Goal: Transaction & Acquisition: Book appointment/travel/reservation

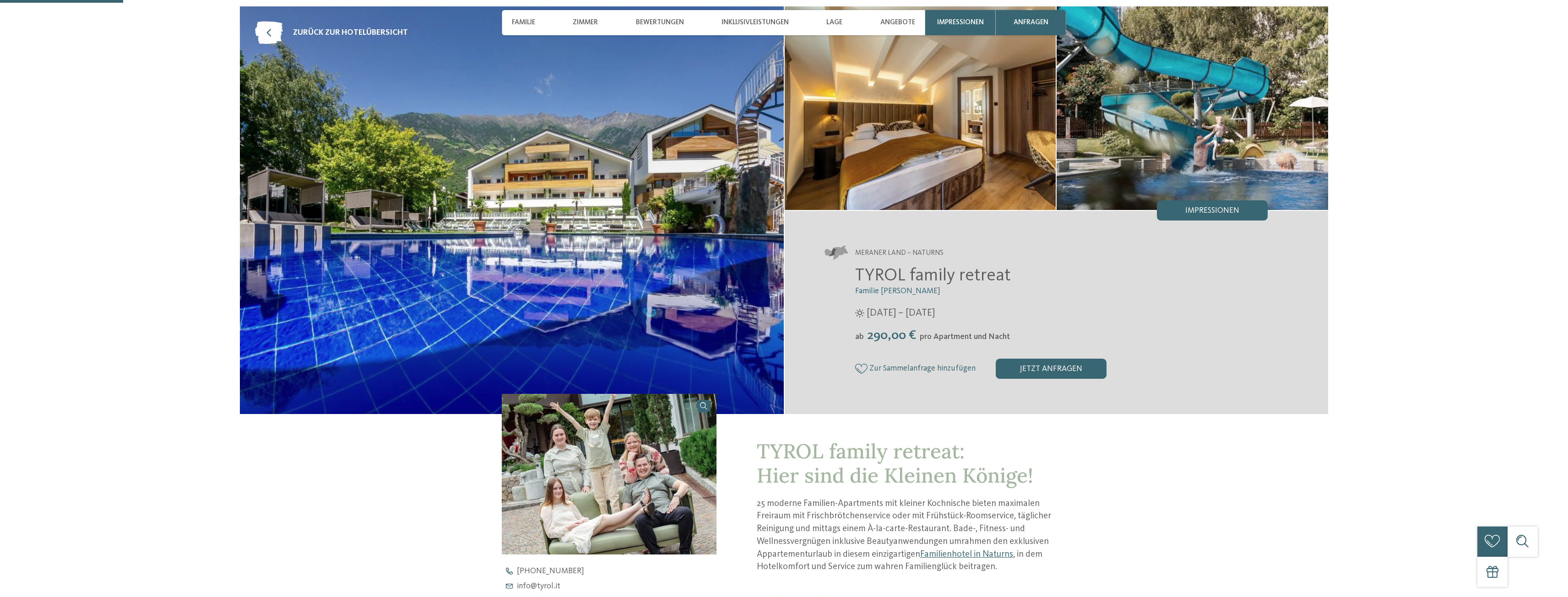
scroll to position [366, 0]
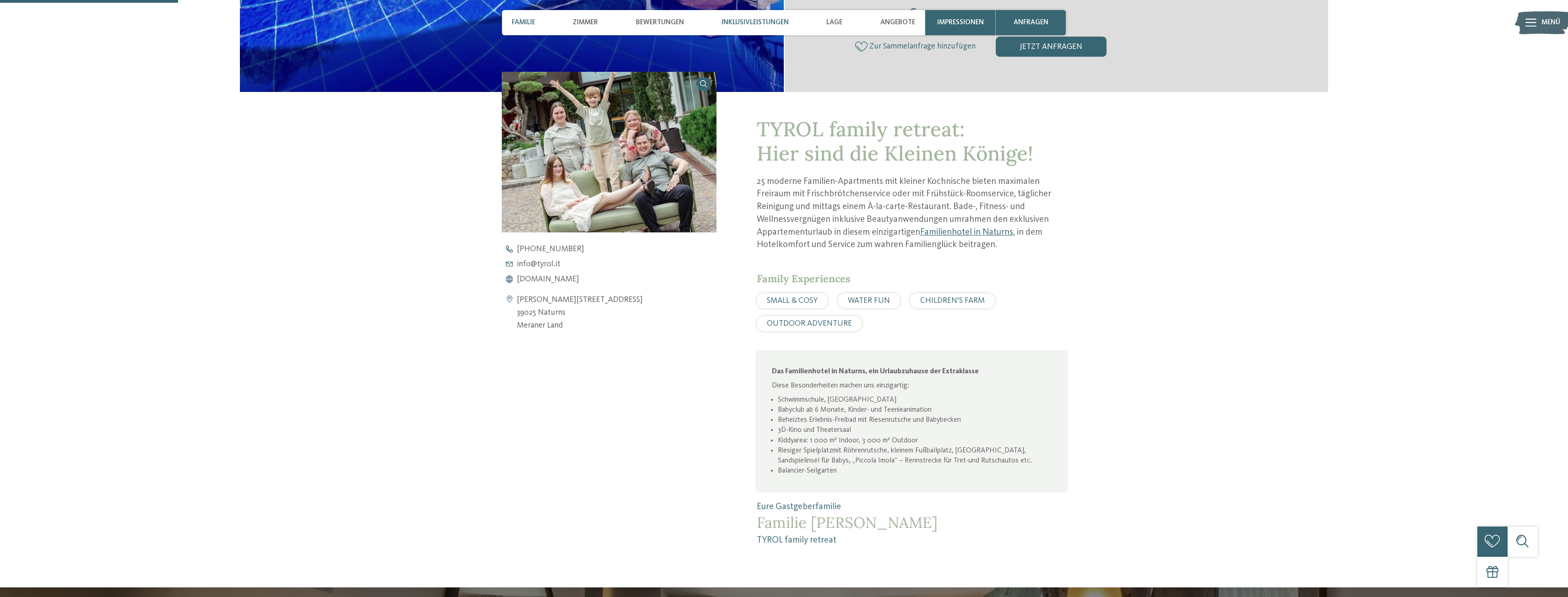
click at [721, 17] on div "Inklusivleistungen" at bounding box center [755, 22] width 78 height 25
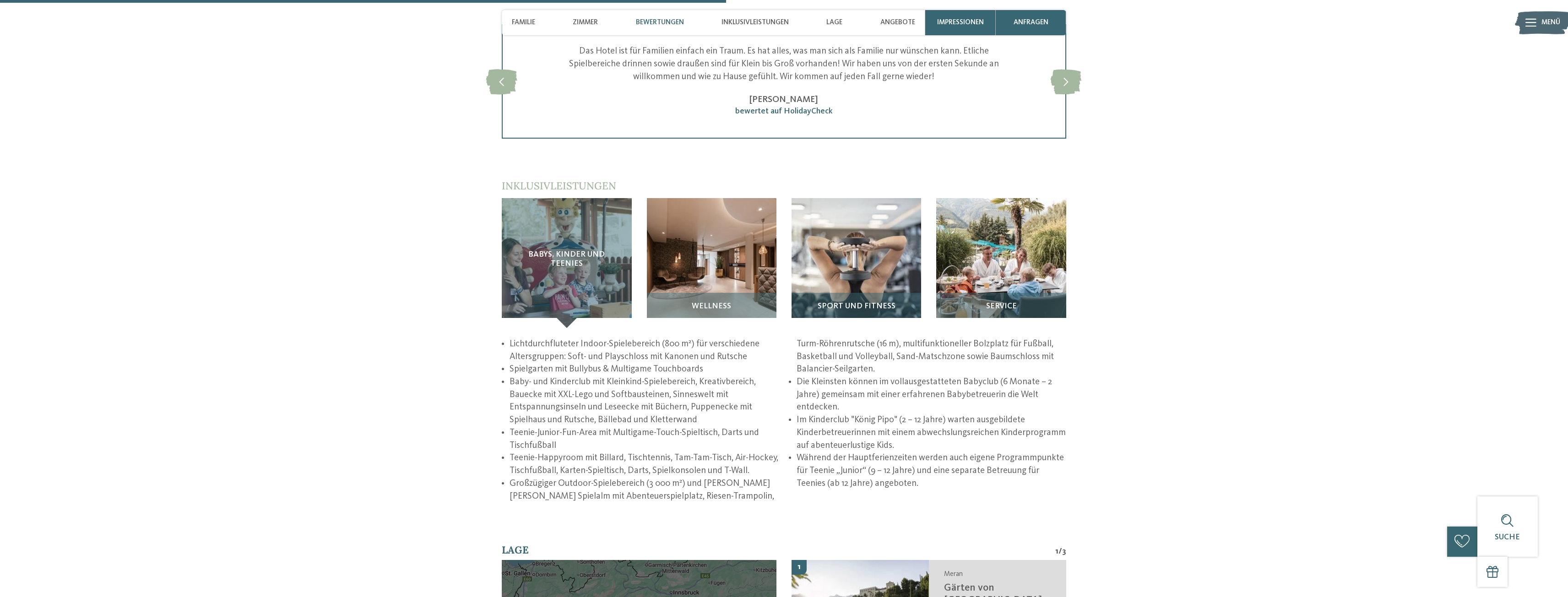
scroll to position [1340, 0]
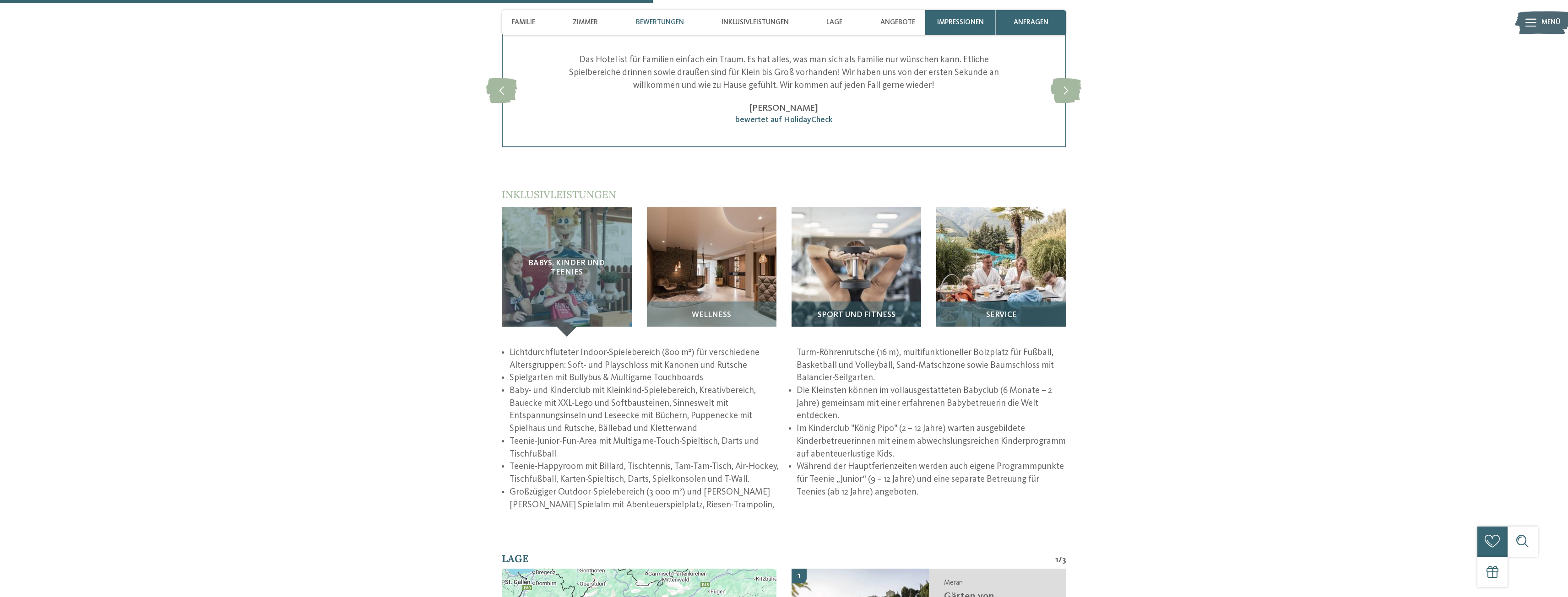
click at [1016, 307] on div "Service" at bounding box center [1001, 319] width 130 height 35
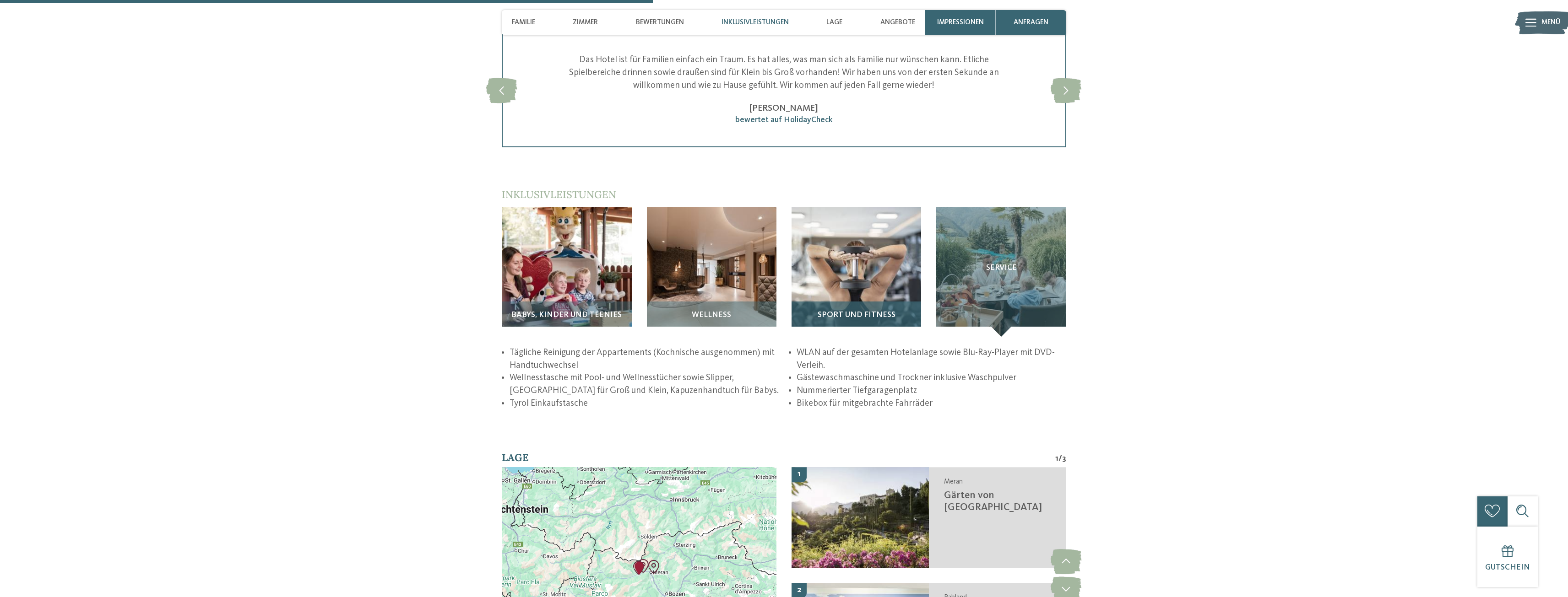
click at [862, 305] on div "Sport und Fitness" at bounding box center [856, 319] width 130 height 35
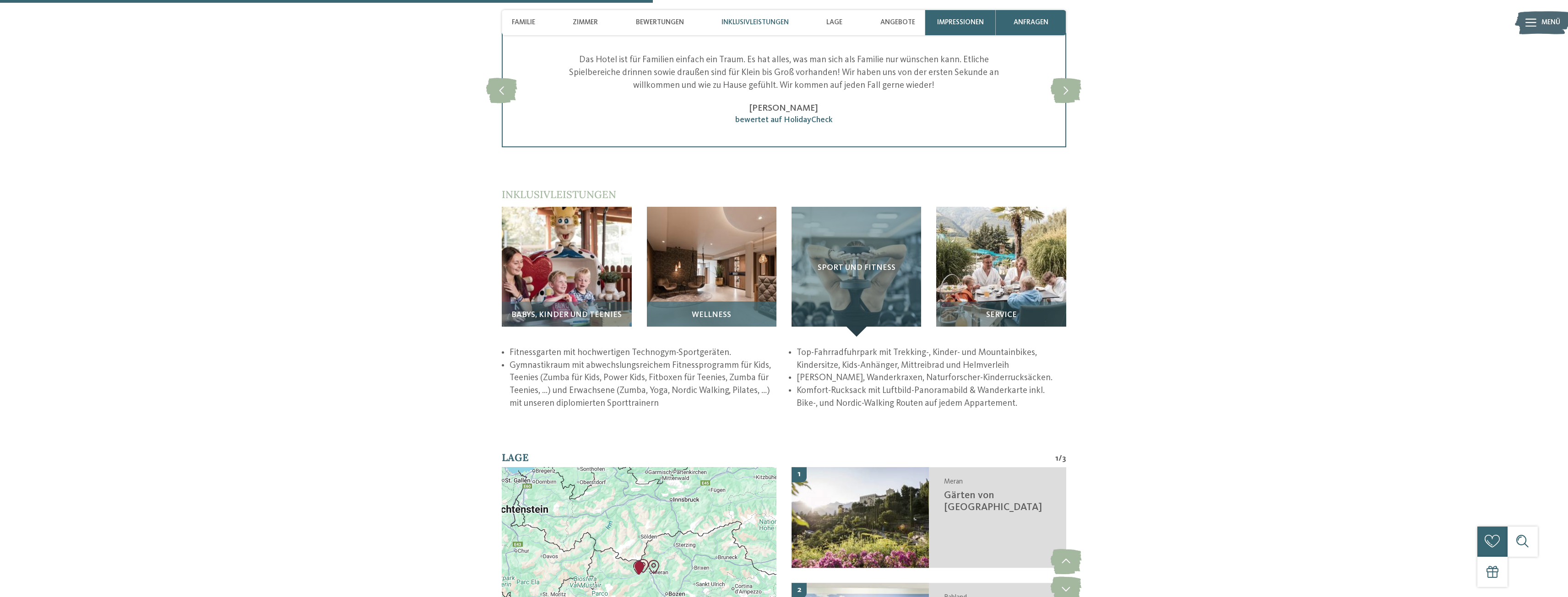
click at [706, 296] on img at bounding box center [712, 271] width 130 height 130
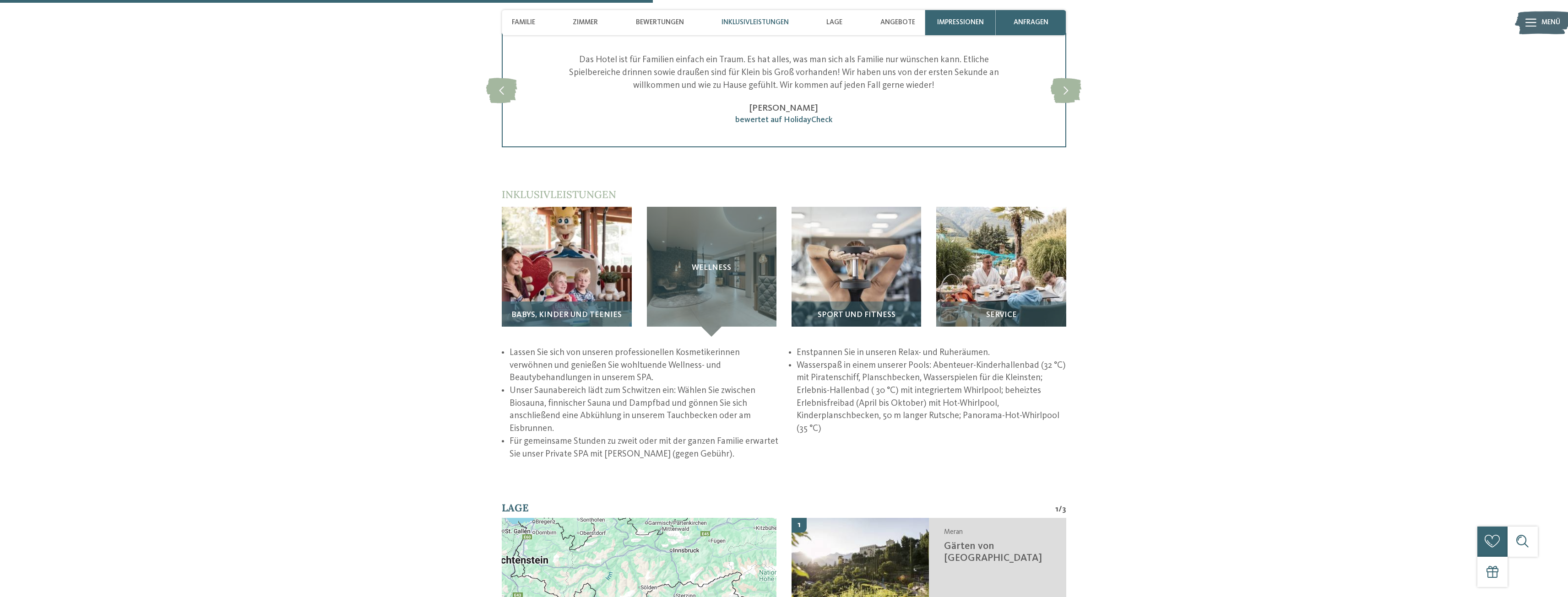
click at [611, 293] on img at bounding box center [567, 271] width 130 height 130
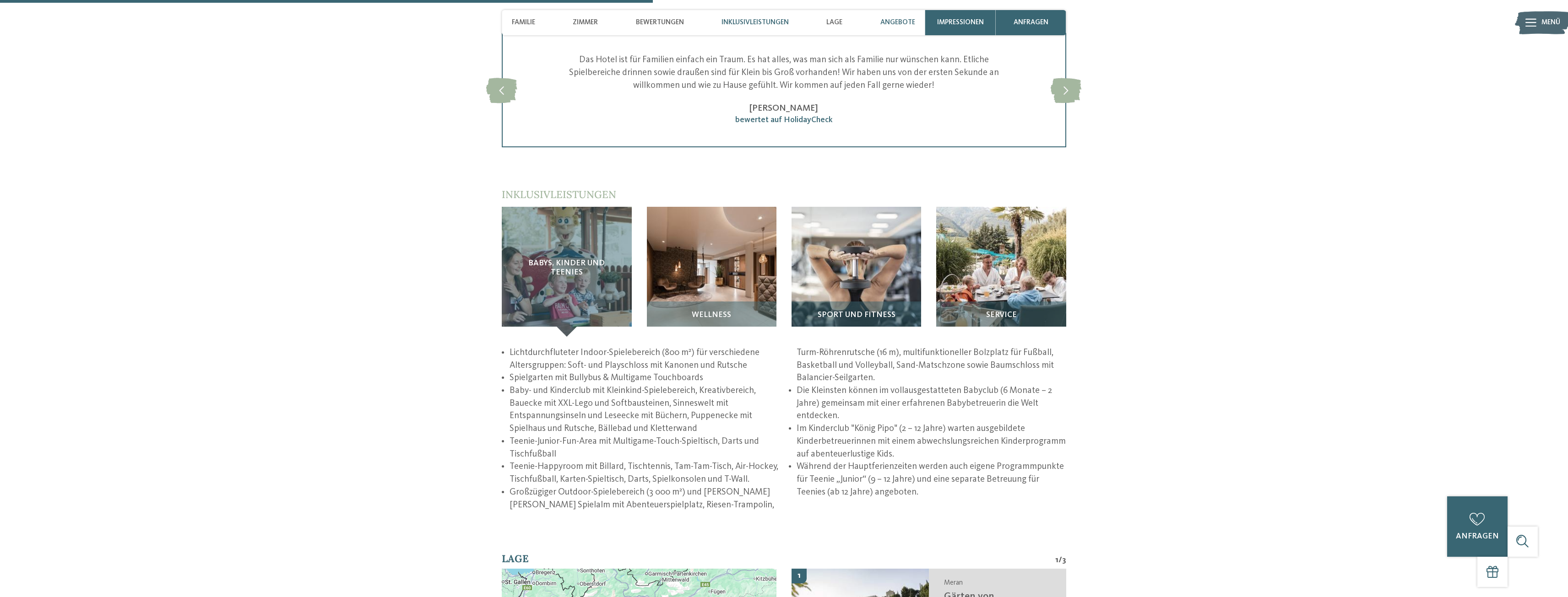
click at [897, 24] on span "Angebote" at bounding box center [897, 22] width 35 height 8
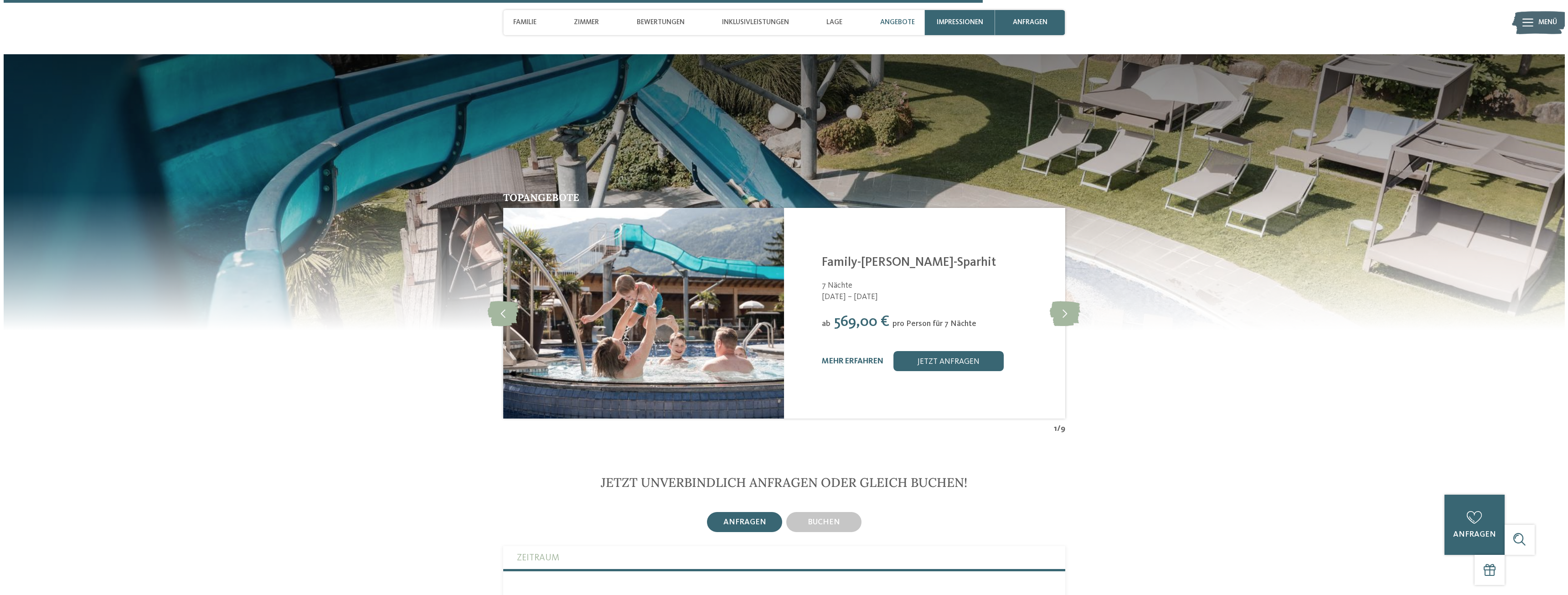
scroll to position [2124, 0]
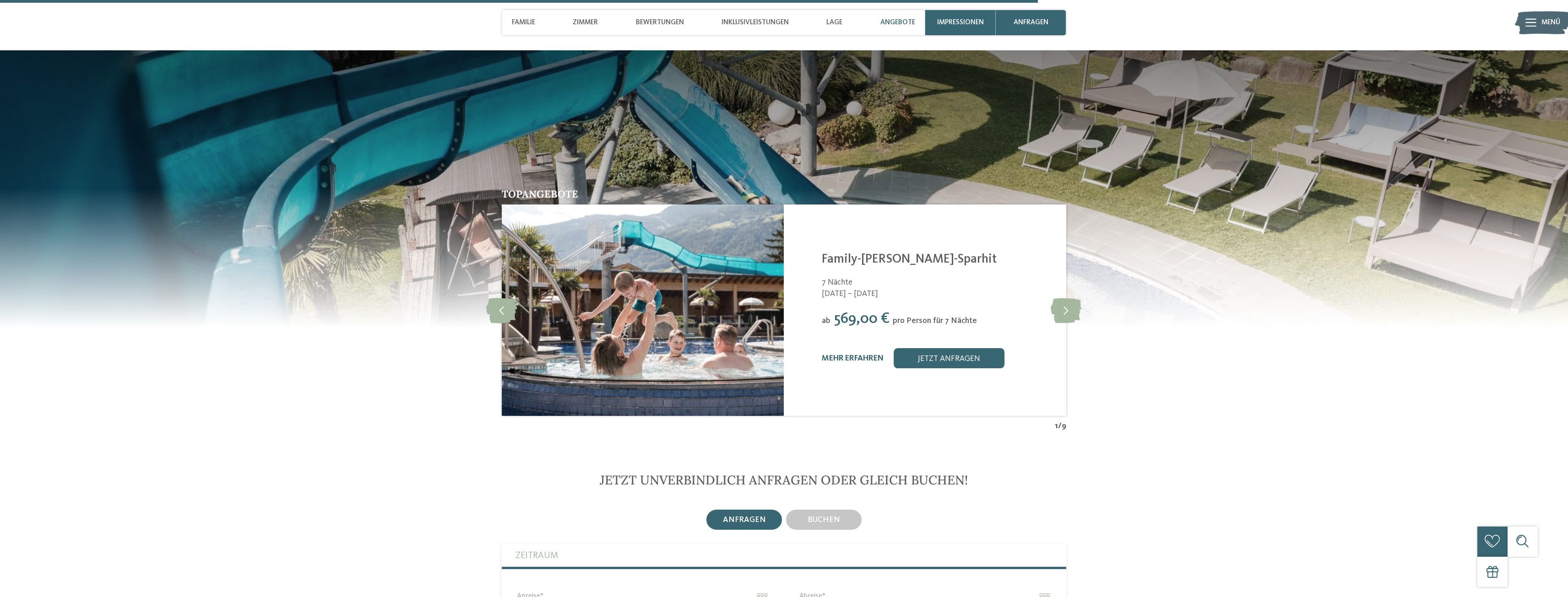
click at [852, 356] on link "mehr erfahren" at bounding box center [852, 358] width 62 height 8
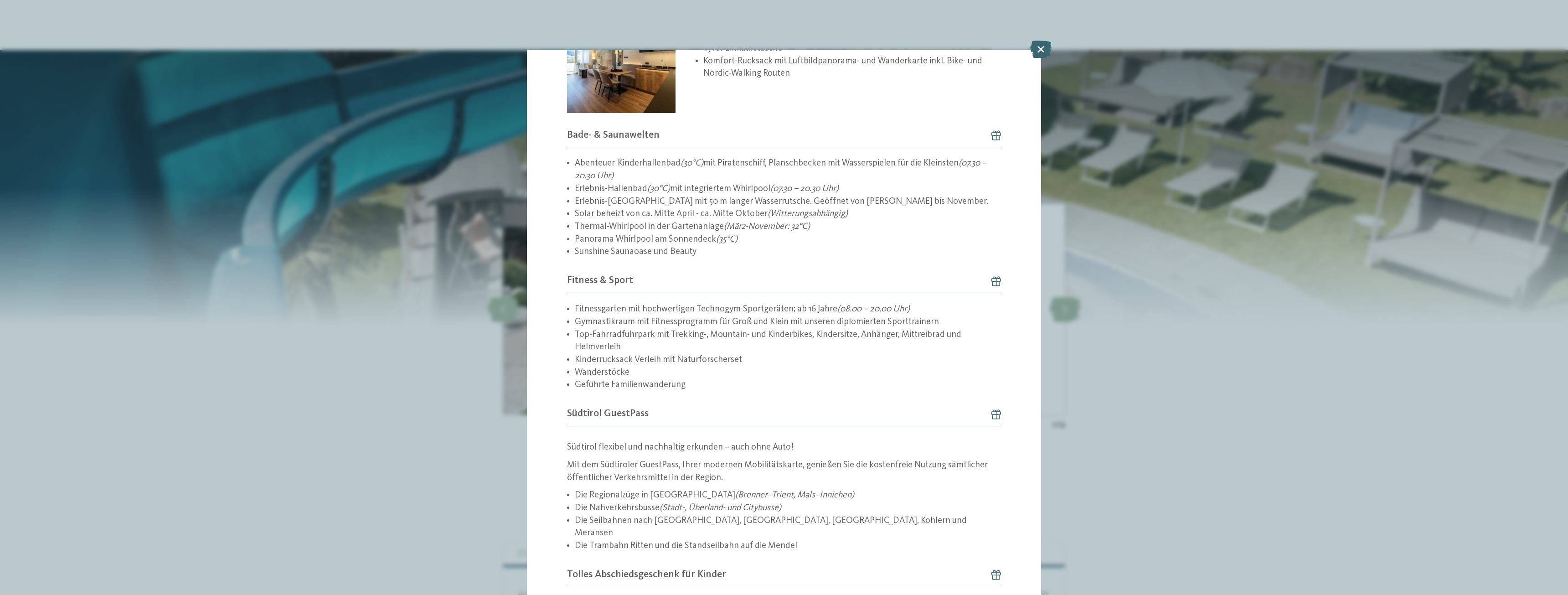
scroll to position [1375, 0]
